Goal: Browse casually: Explore the website without a specific task or goal

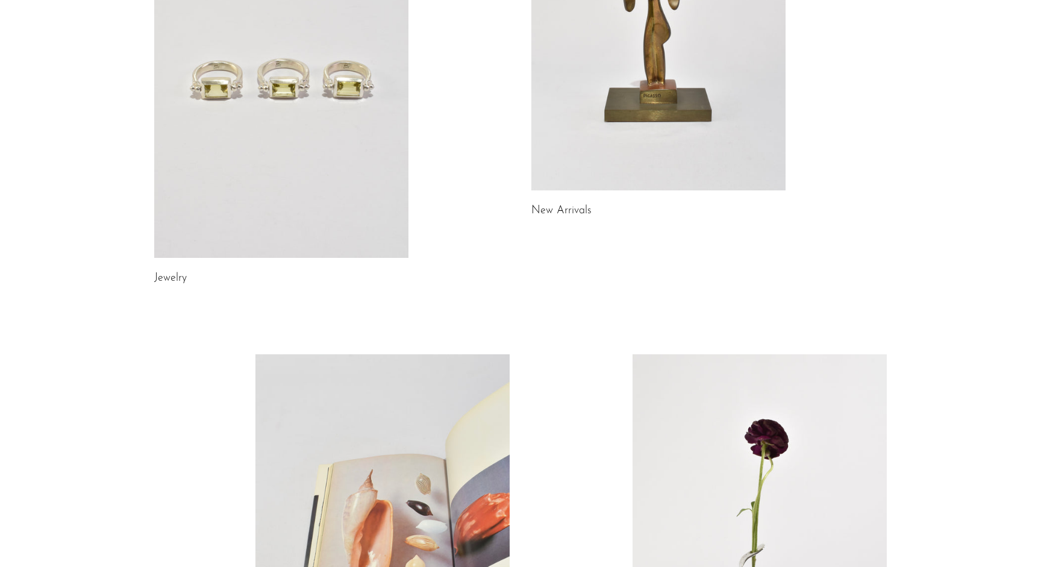
scroll to position [255, 0]
click at [667, 160] on link at bounding box center [658, 12] width 254 height 356
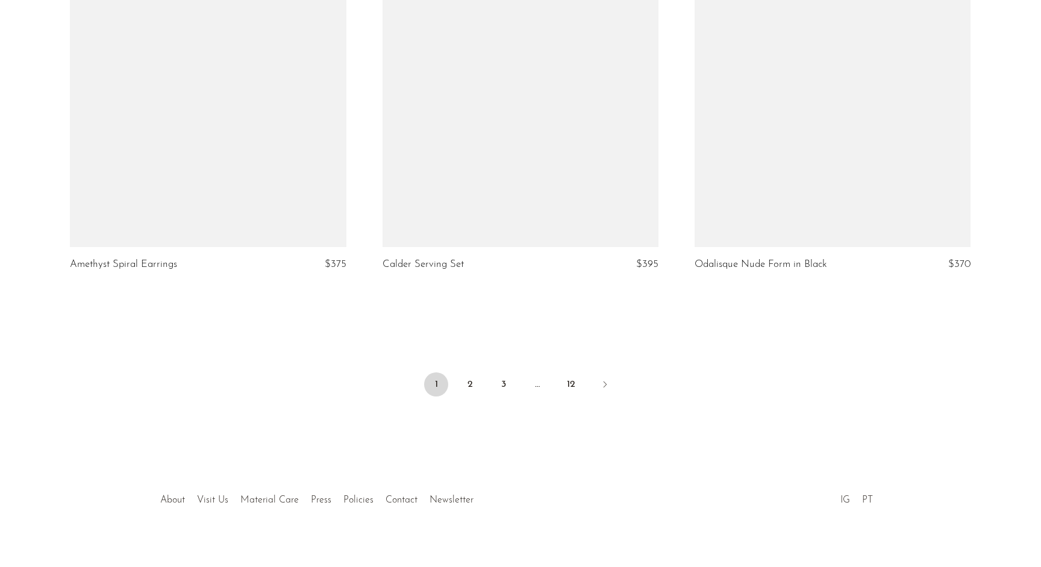
scroll to position [5110, 0]
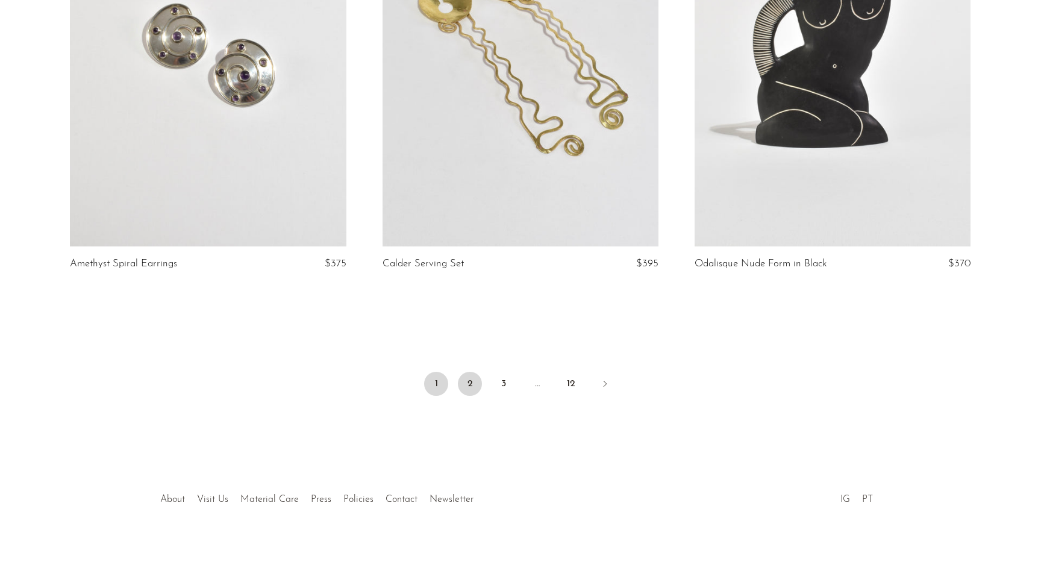
click at [473, 373] on link "2" at bounding box center [470, 384] width 24 height 24
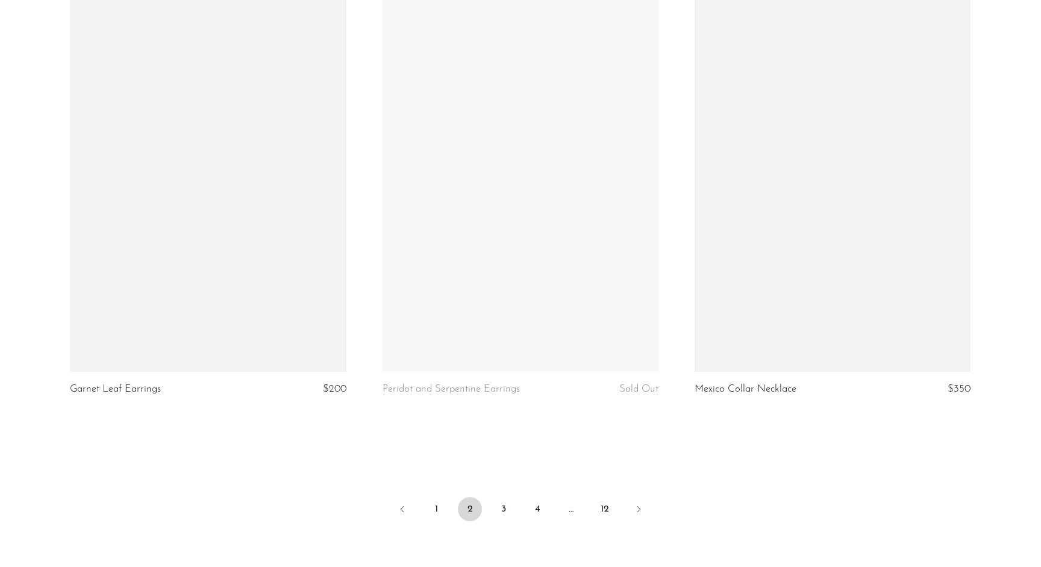
scroll to position [4965, 0]
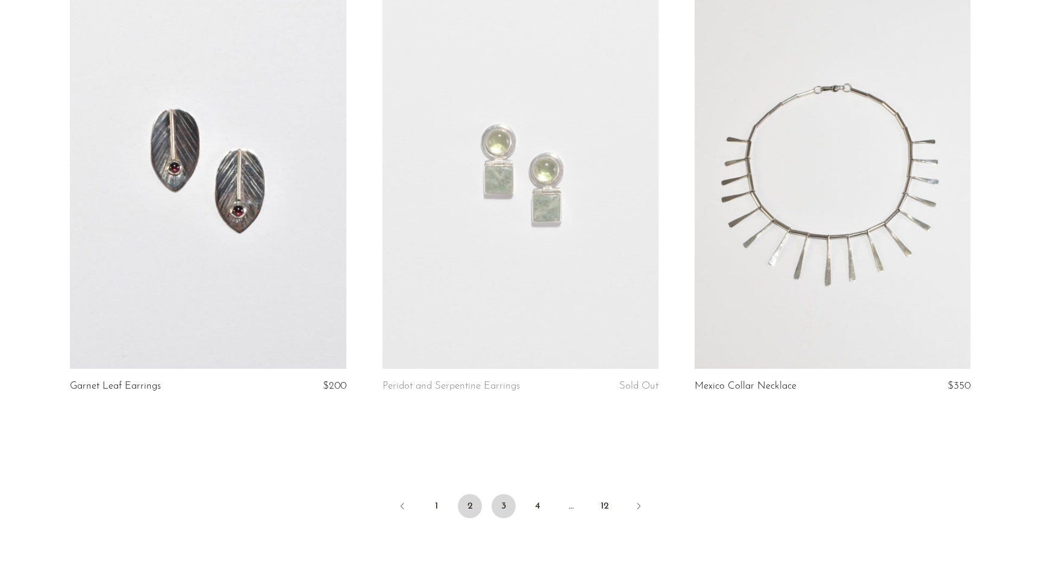
click at [505, 506] on link "3" at bounding box center [503, 506] width 24 height 24
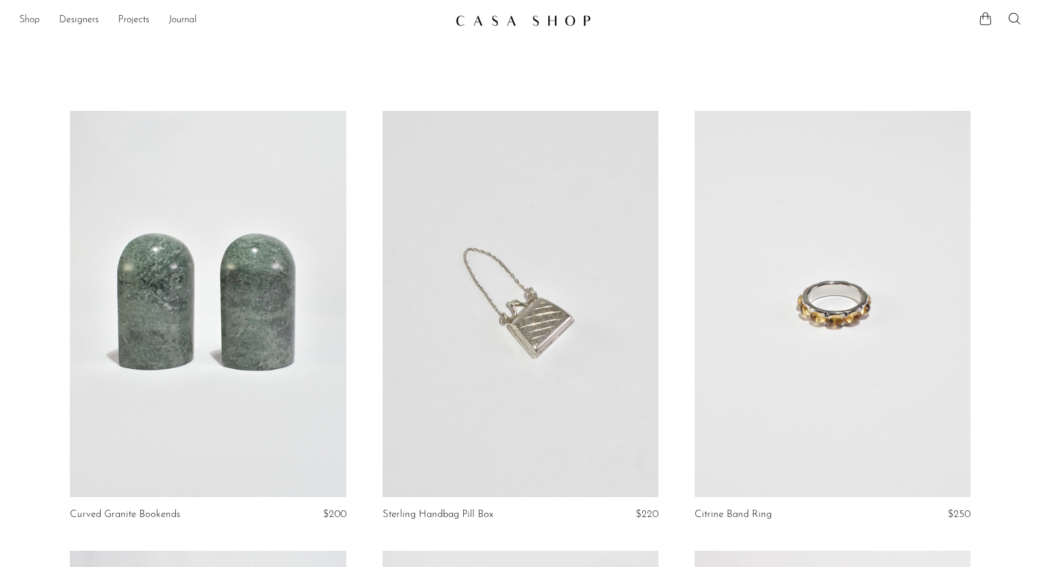
click at [23, 20] on link "Shop" at bounding box center [29, 21] width 20 height 16
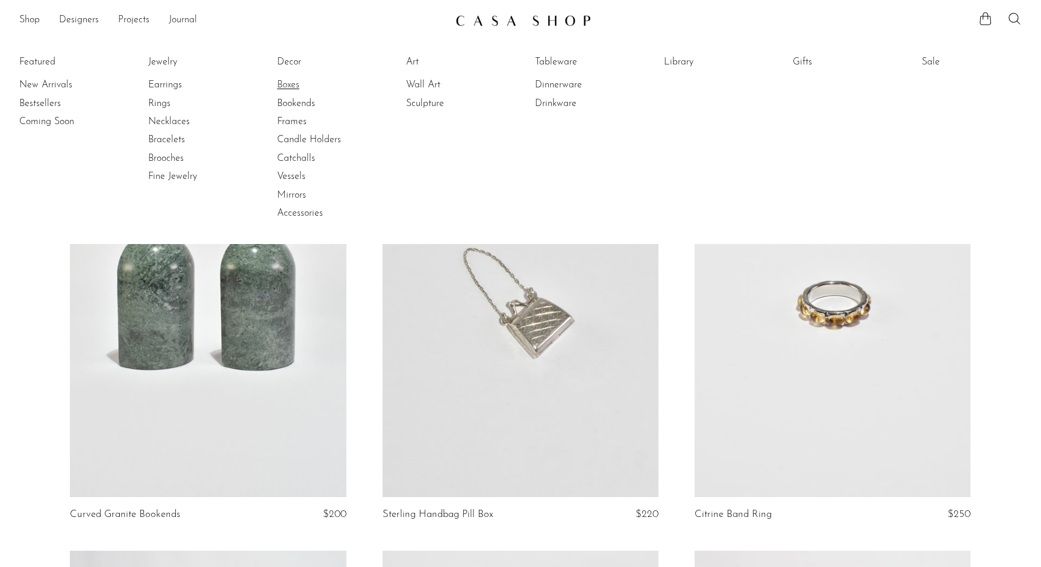
click at [285, 84] on link "Boxes" at bounding box center [322, 84] width 90 height 13
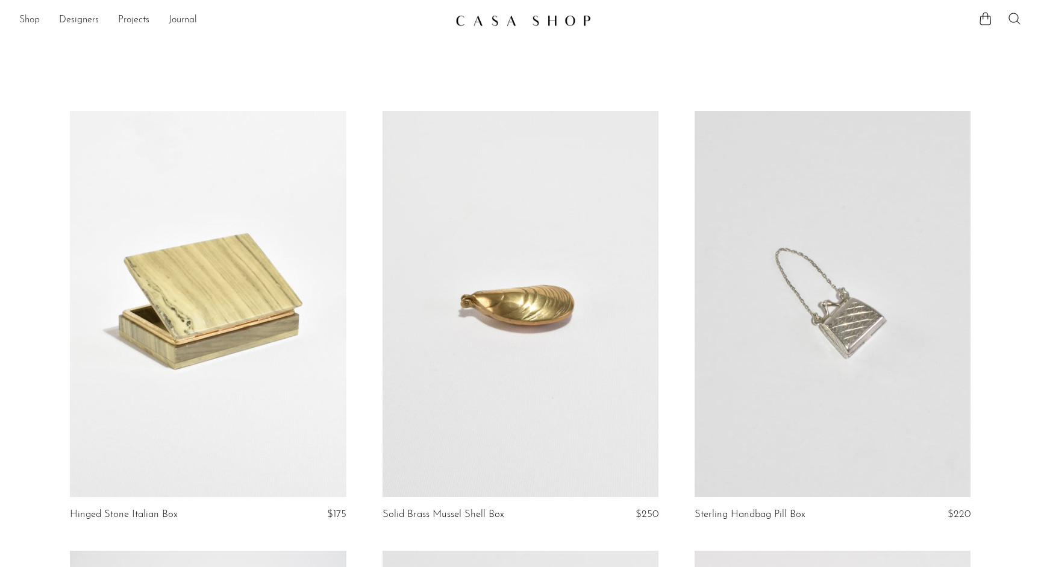
click at [26, 22] on link "Shop" at bounding box center [29, 21] width 20 height 16
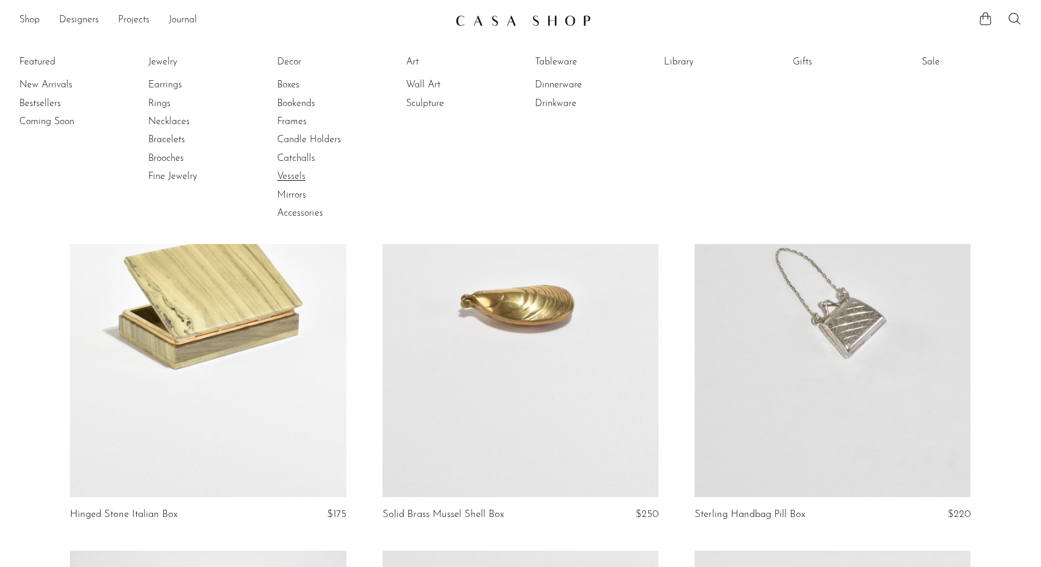
click at [292, 175] on link "Vessels" at bounding box center [322, 176] width 90 height 13
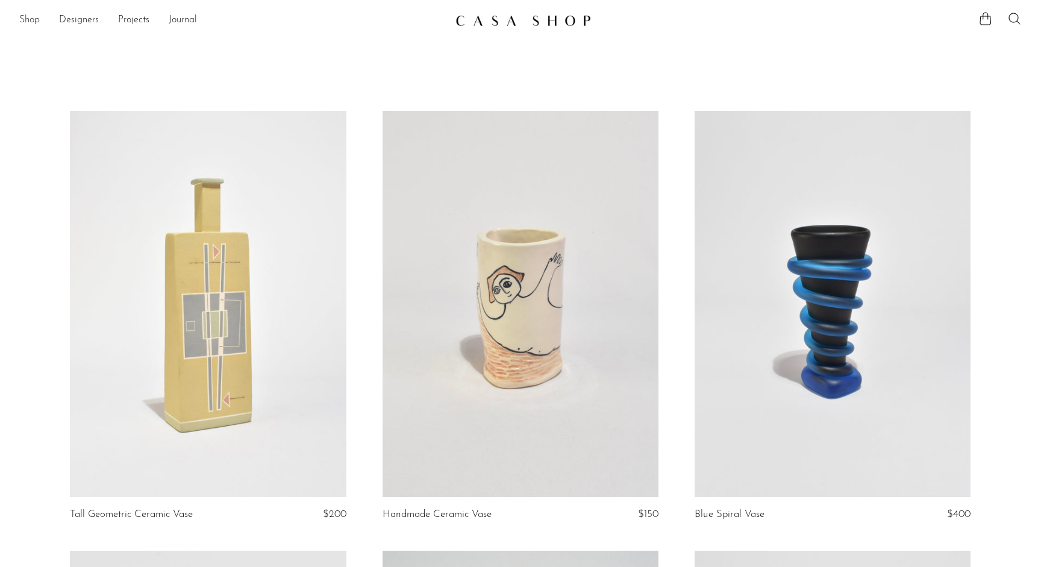
click at [26, 19] on link "Shop" at bounding box center [29, 21] width 20 height 16
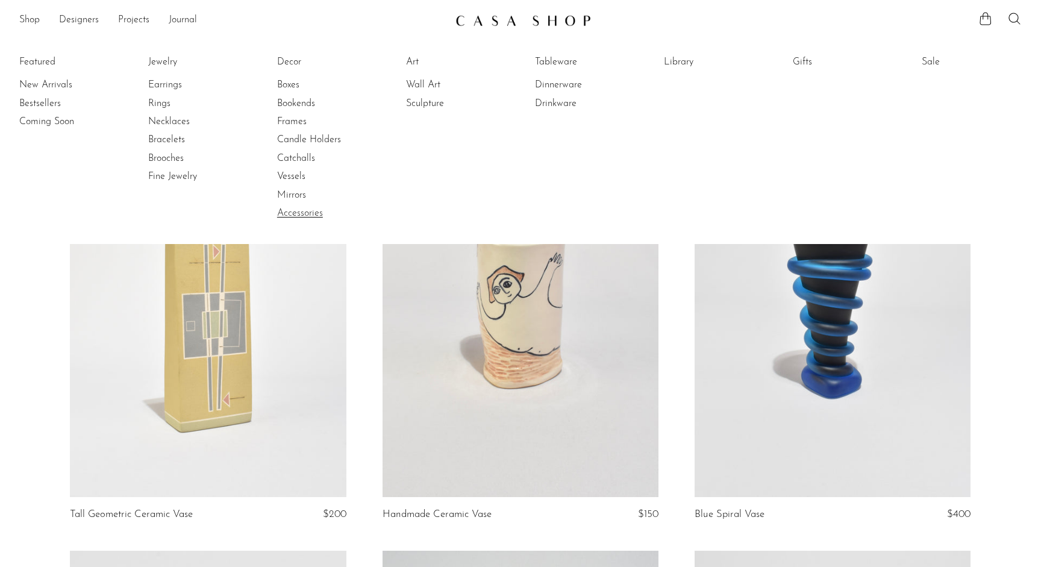
click at [290, 213] on link "Accessories" at bounding box center [322, 213] width 90 height 13
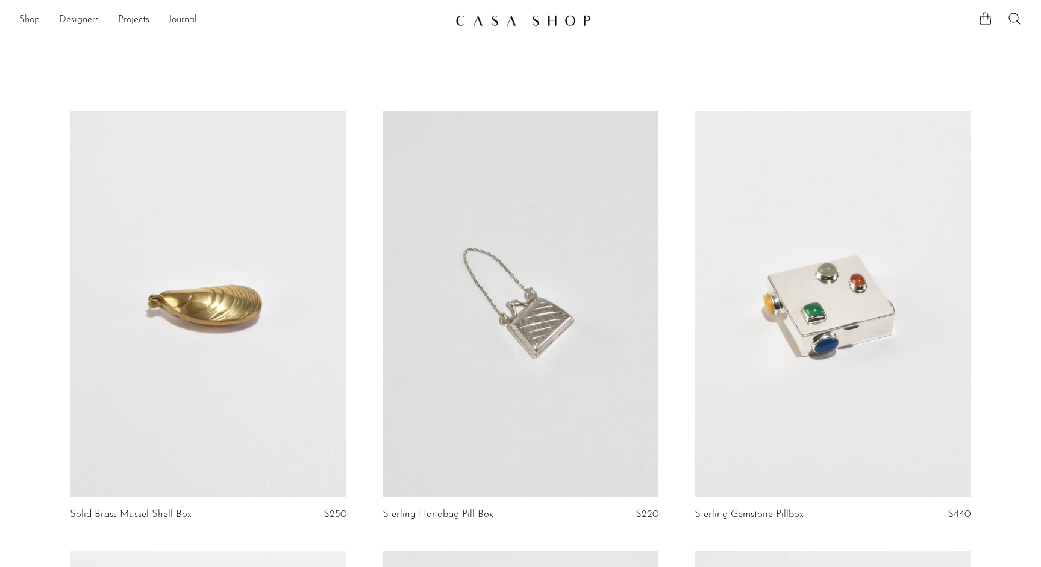
click at [22, 20] on link "Shop" at bounding box center [29, 21] width 20 height 16
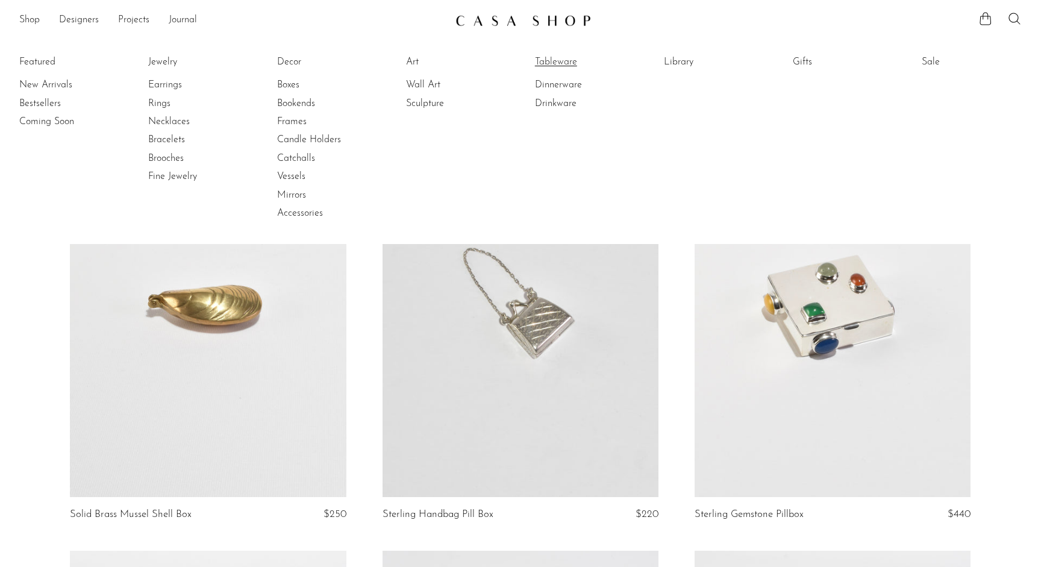
click at [547, 60] on link "Tableware" at bounding box center [580, 61] width 90 height 13
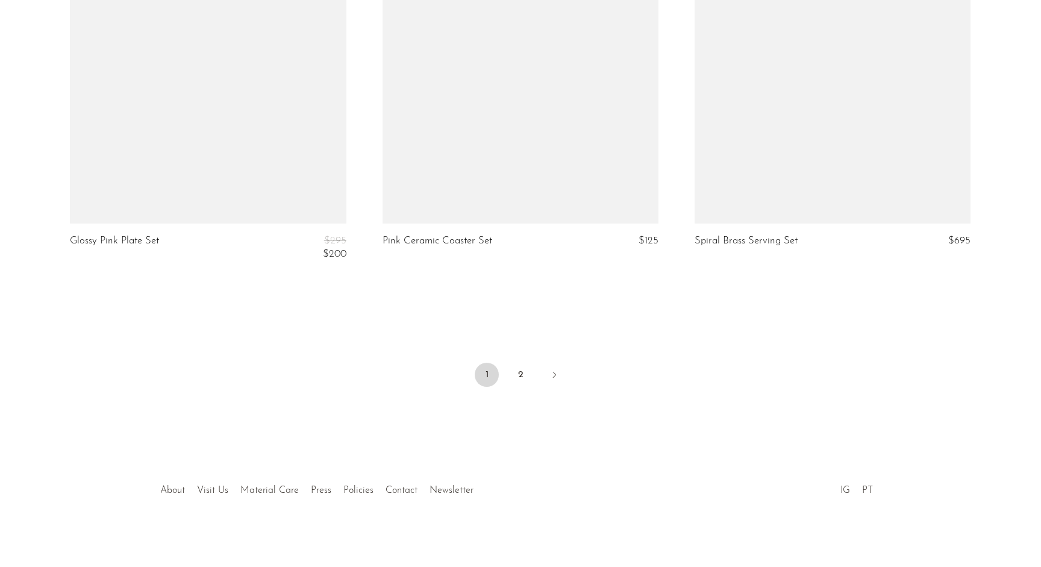
scroll to position [5114, 0]
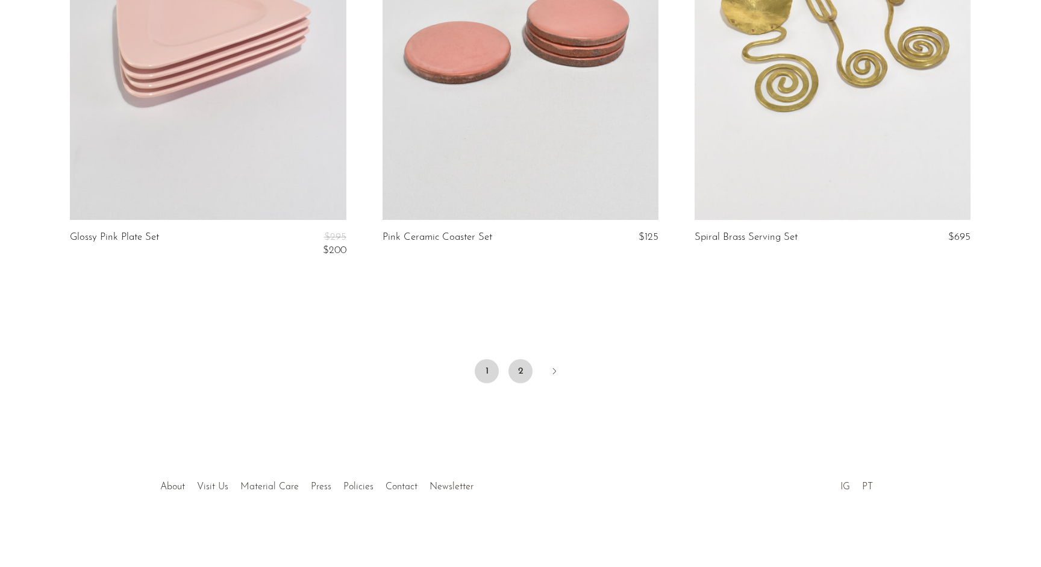
click at [516, 368] on link "2" at bounding box center [520, 371] width 24 height 24
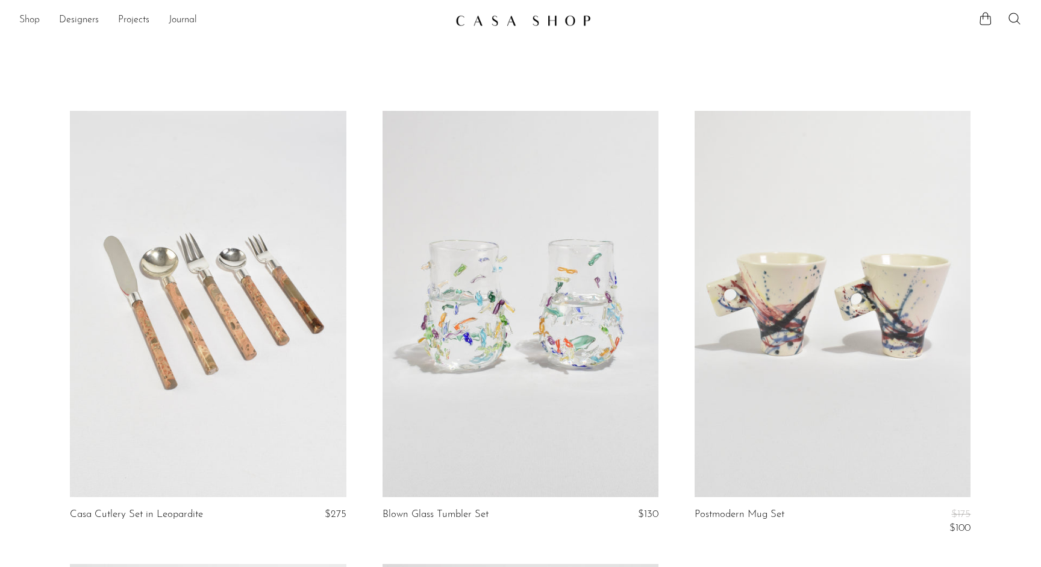
click at [31, 19] on link "Shop" at bounding box center [29, 21] width 20 height 16
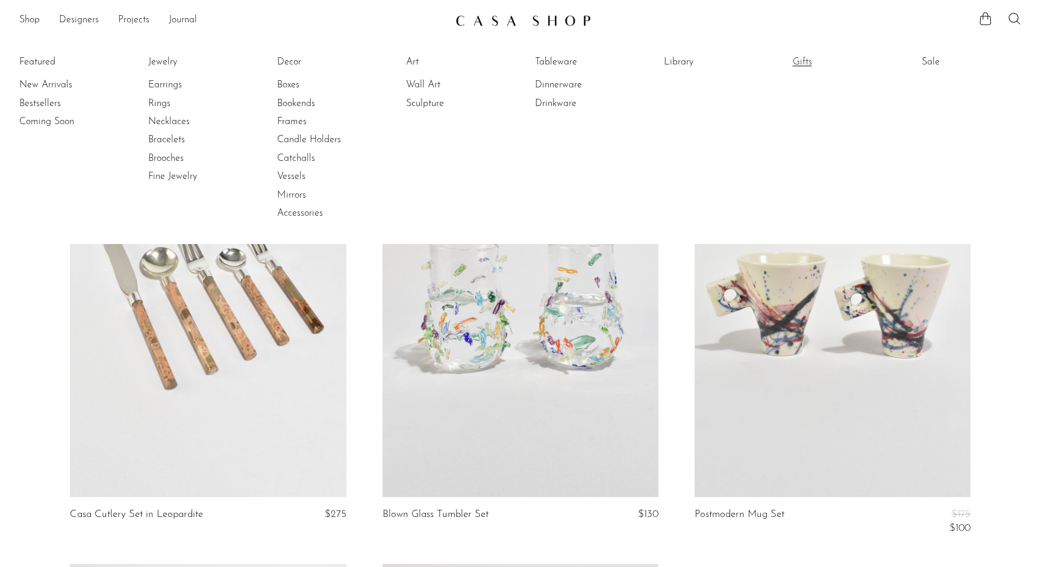
click at [803, 63] on link "Gifts" at bounding box center [838, 61] width 90 height 13
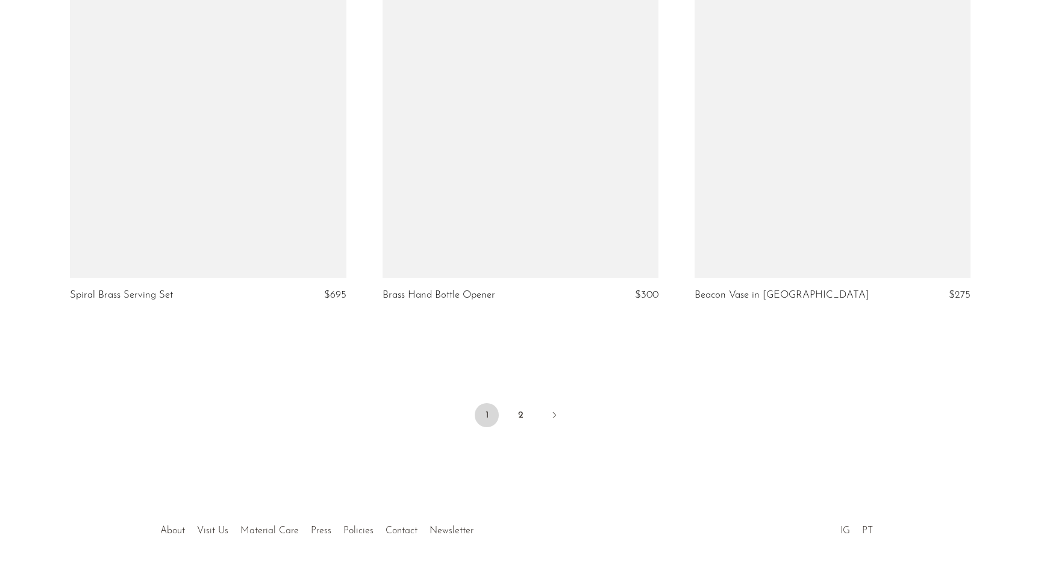
scroll to position [5112, 0]
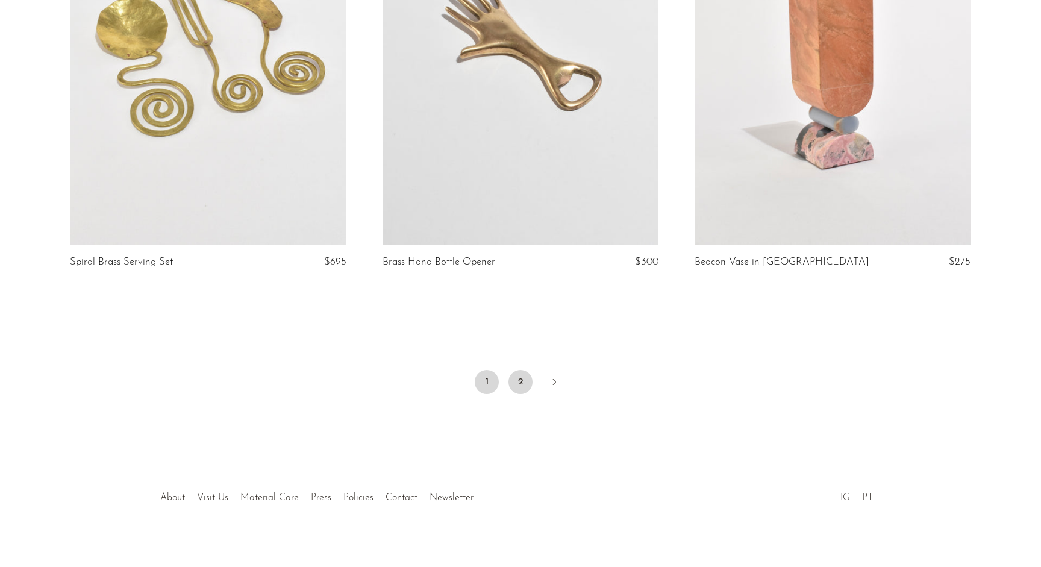
click at [518, 378] on link "2" at bounding box center [520, 382] width 24 height 24
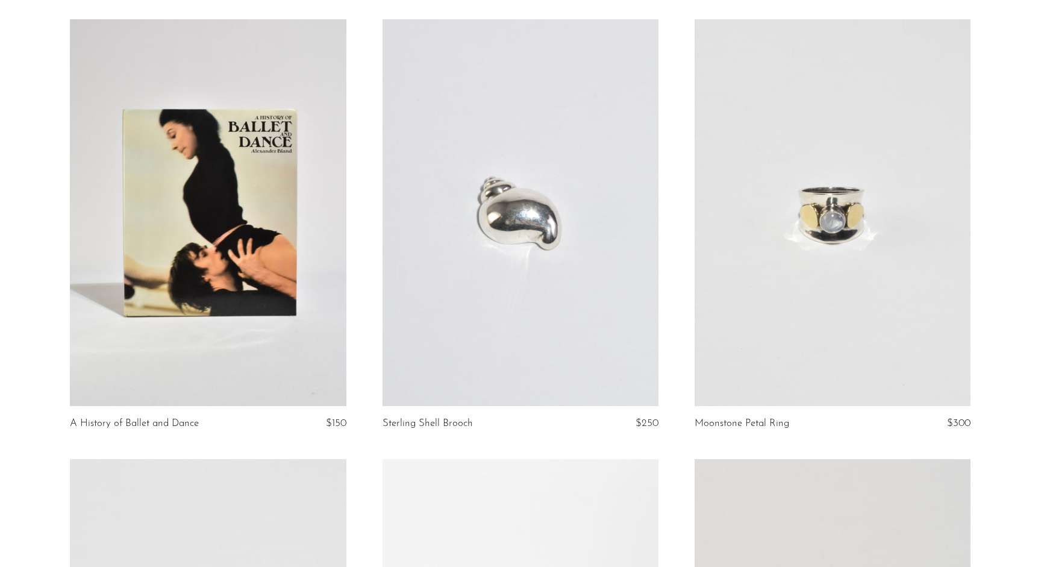
scroll to position [534, 0]
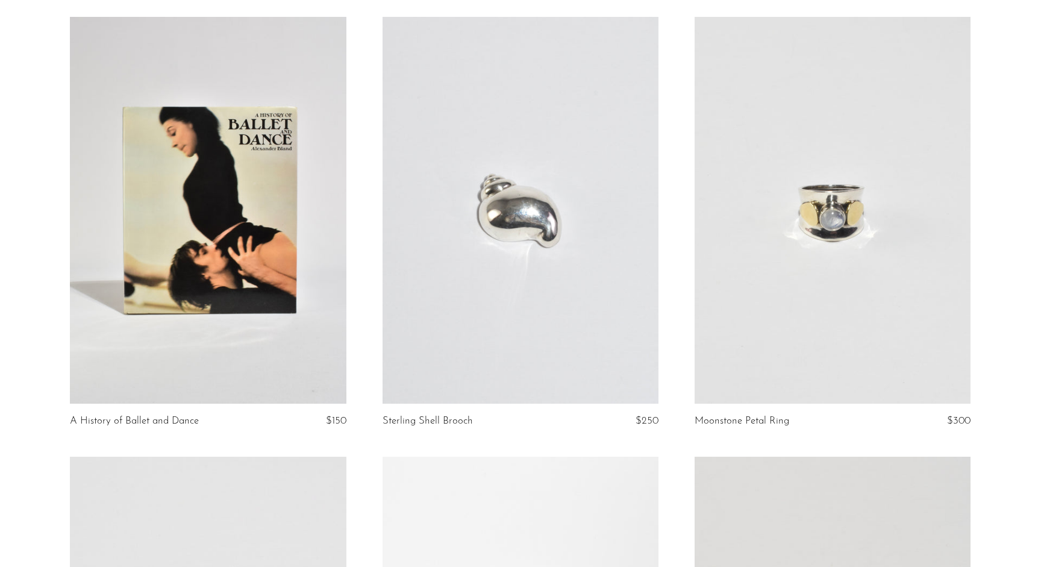
click at [260, 245] on link at bounding box center [208, 210] width 276 height 387
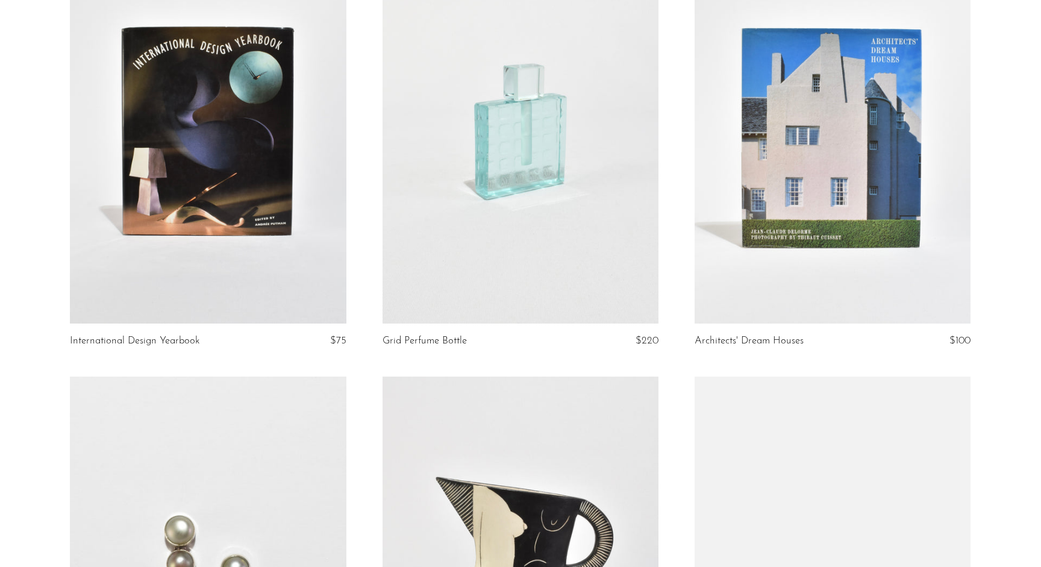
scroll to position [1937, 0]
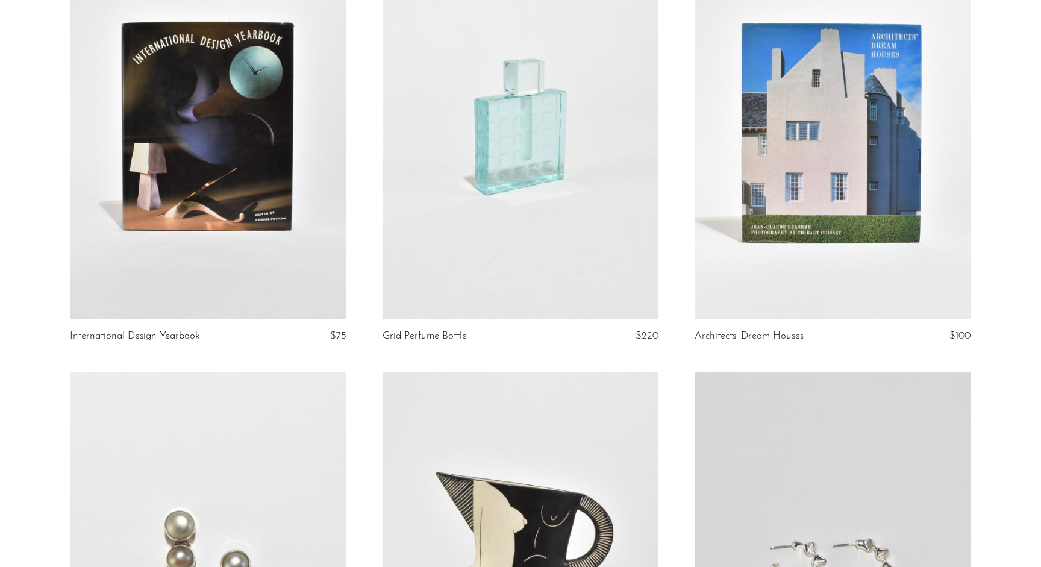
click at [266, 209] on link at bounding box center [208, 125] width 276 height 387
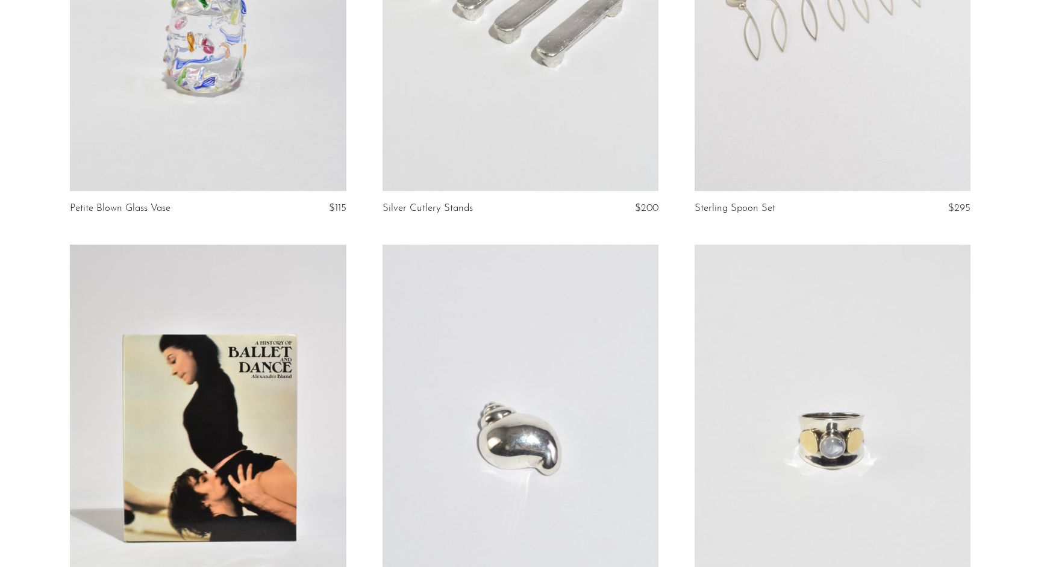
scroll to position [0, 0]
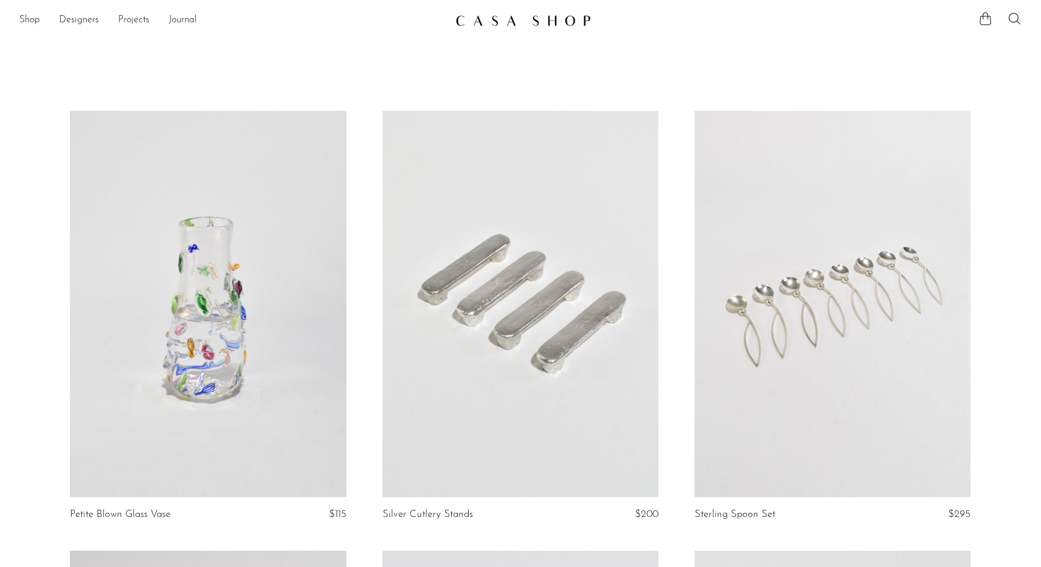
click at [45, 18] on ul "Shop Featured New Arrivals Bestsellers Coming Soon Jewelry Jewelry All Earrings…" at bounding box center [232, 20] width 426 height 20
click at [37, 17] on link "Shop" at bounding box center [29, 21] width 20 height 16
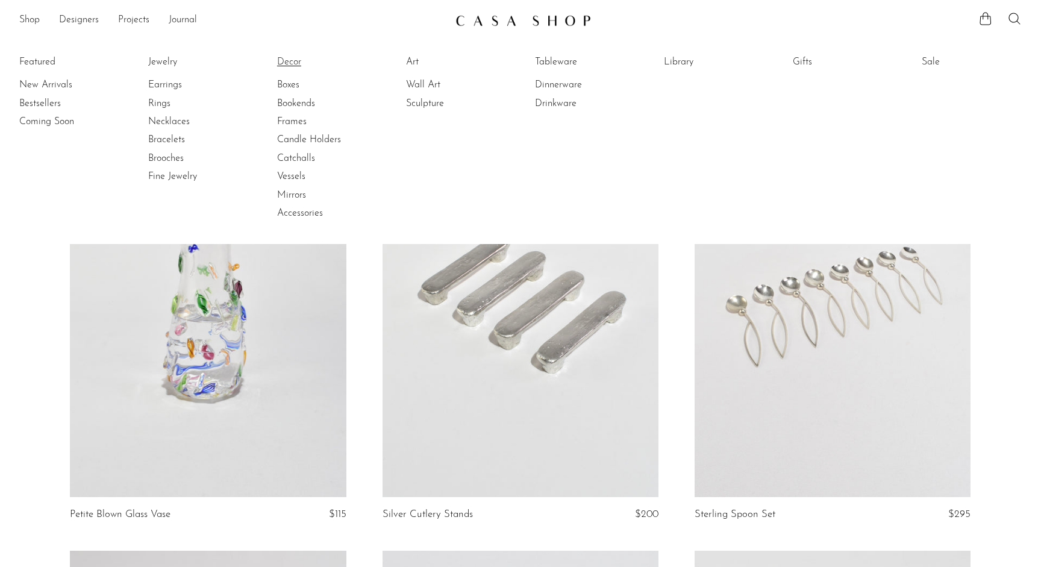
click at [288, 63] on link "Decor" at bounding box center [322, 61] width 90 height 13
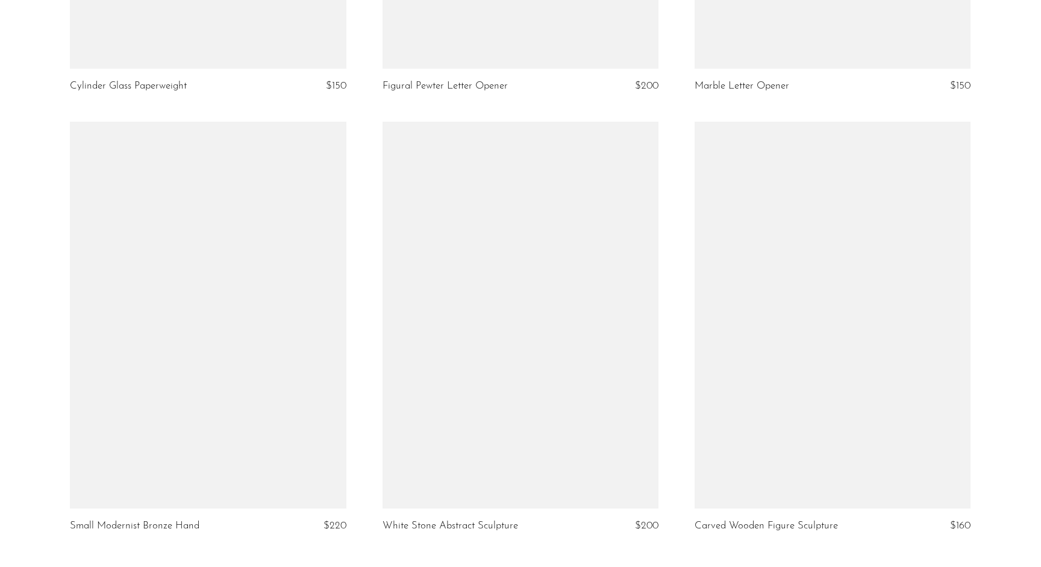
scroll to position [5101, 0]
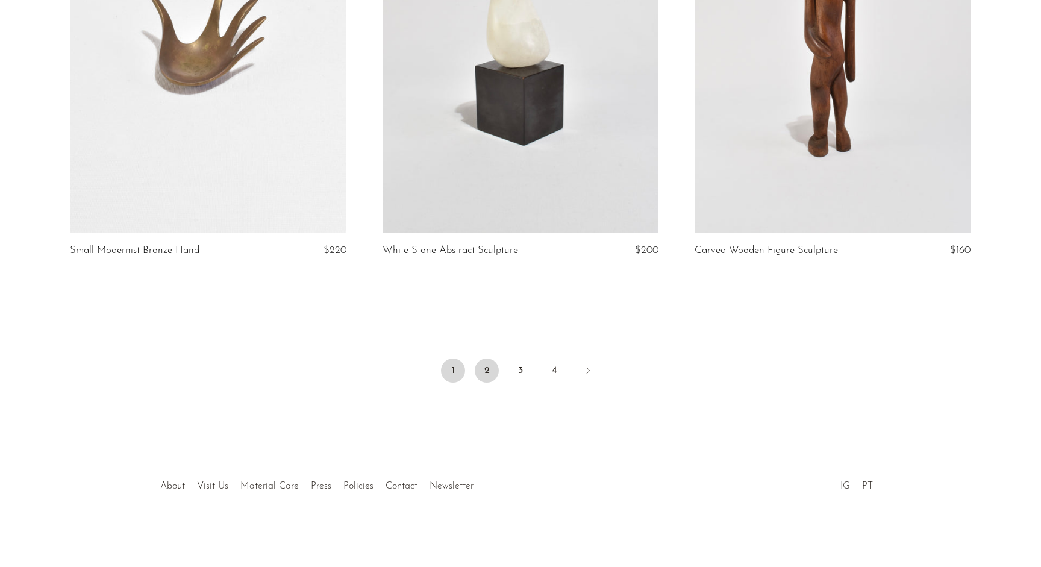
click at [488, 369] on link "2" at bounding box center [487, 370] width 24 height 24
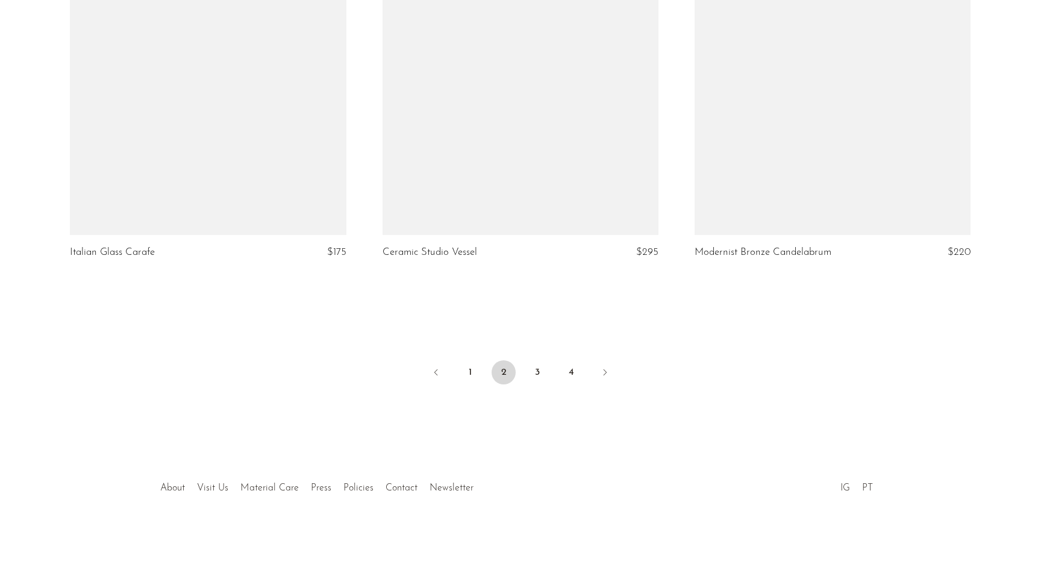
scroll to position [5101, 0]
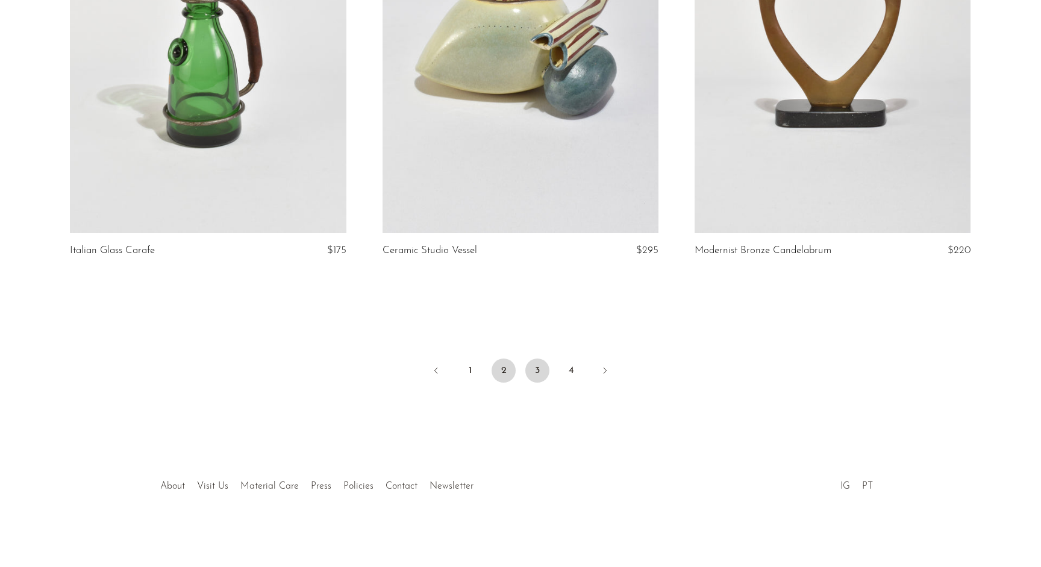
click at [534, 375] on link "3" at bounding box center [537, 370] width 24 height 24
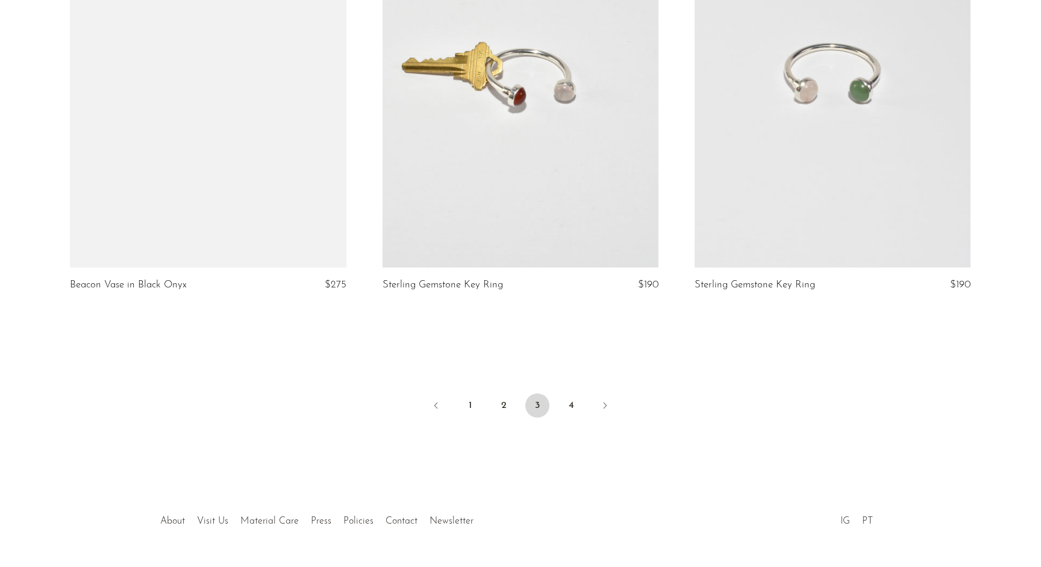
scroll to position [5080, 0]
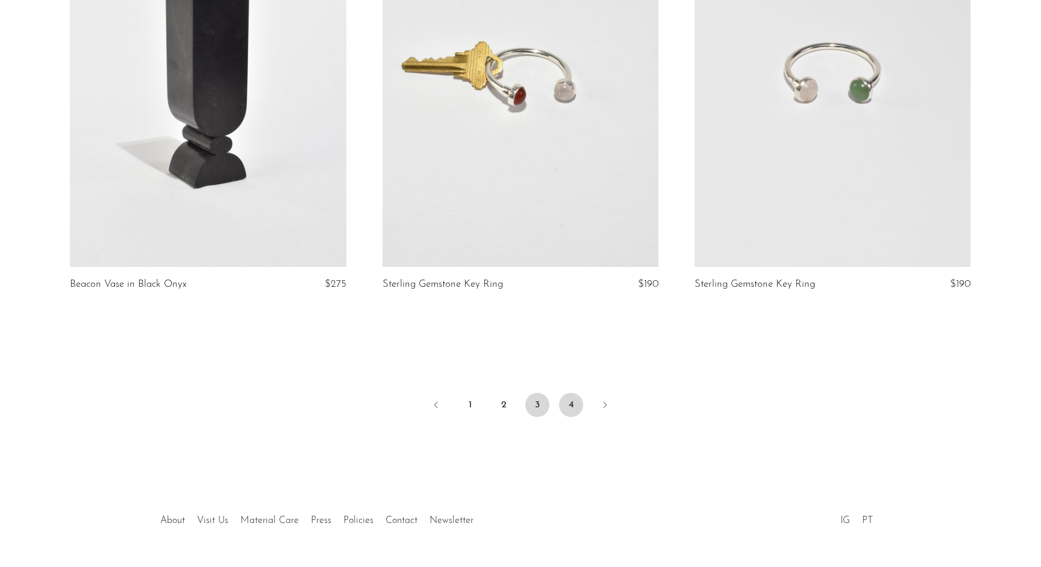
click at [564, 402] on link "4" at bounding box center [571, 405] width 24 height 24
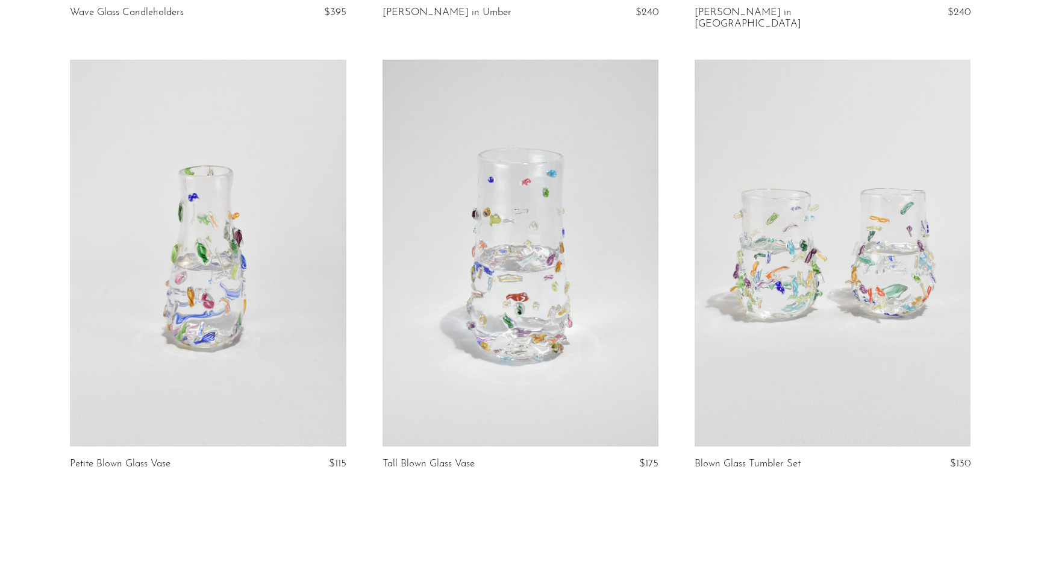
scroll to position [2970, 0]
